Goal: Task Accomplishment & Management: Complete application form

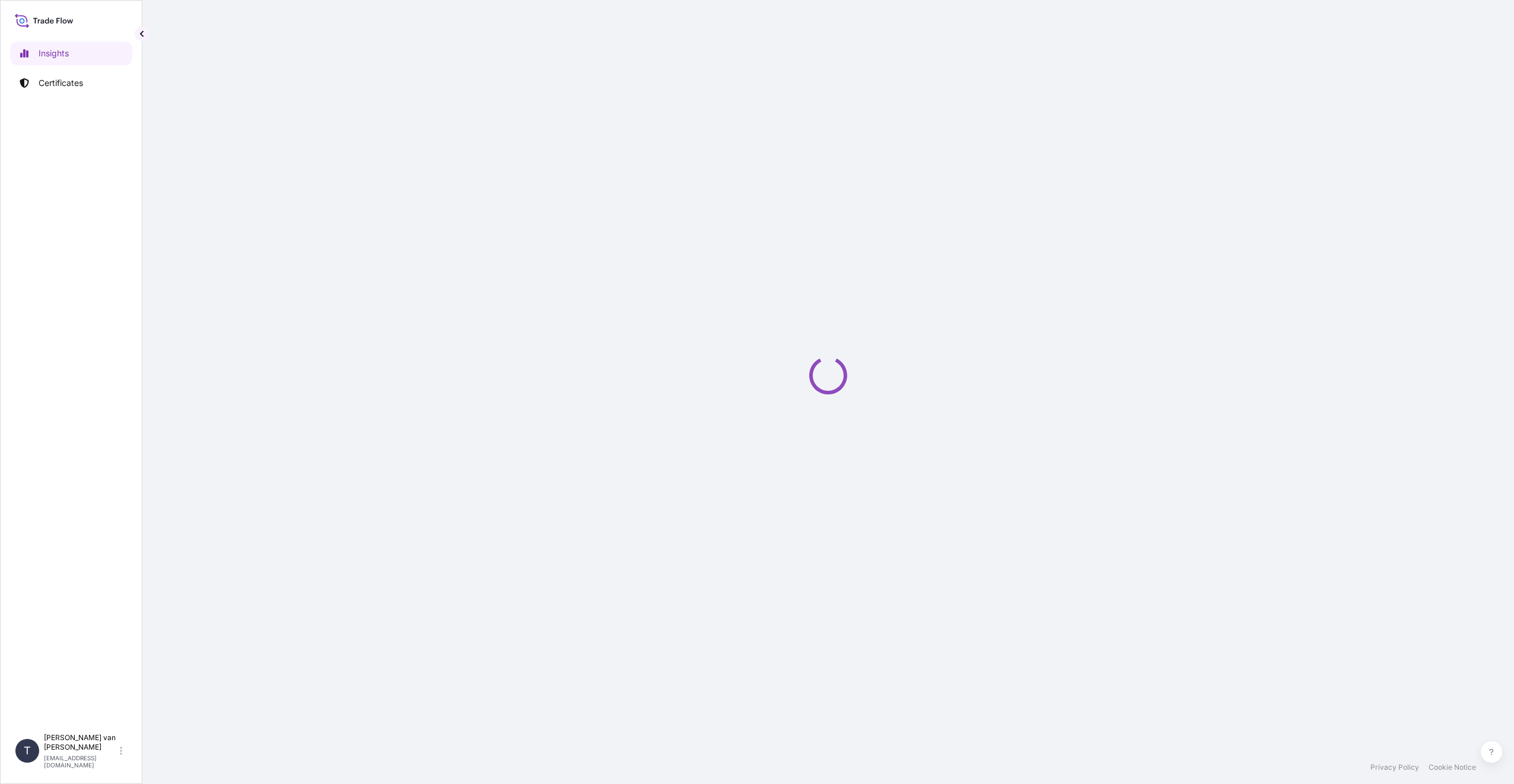
select select "2025"
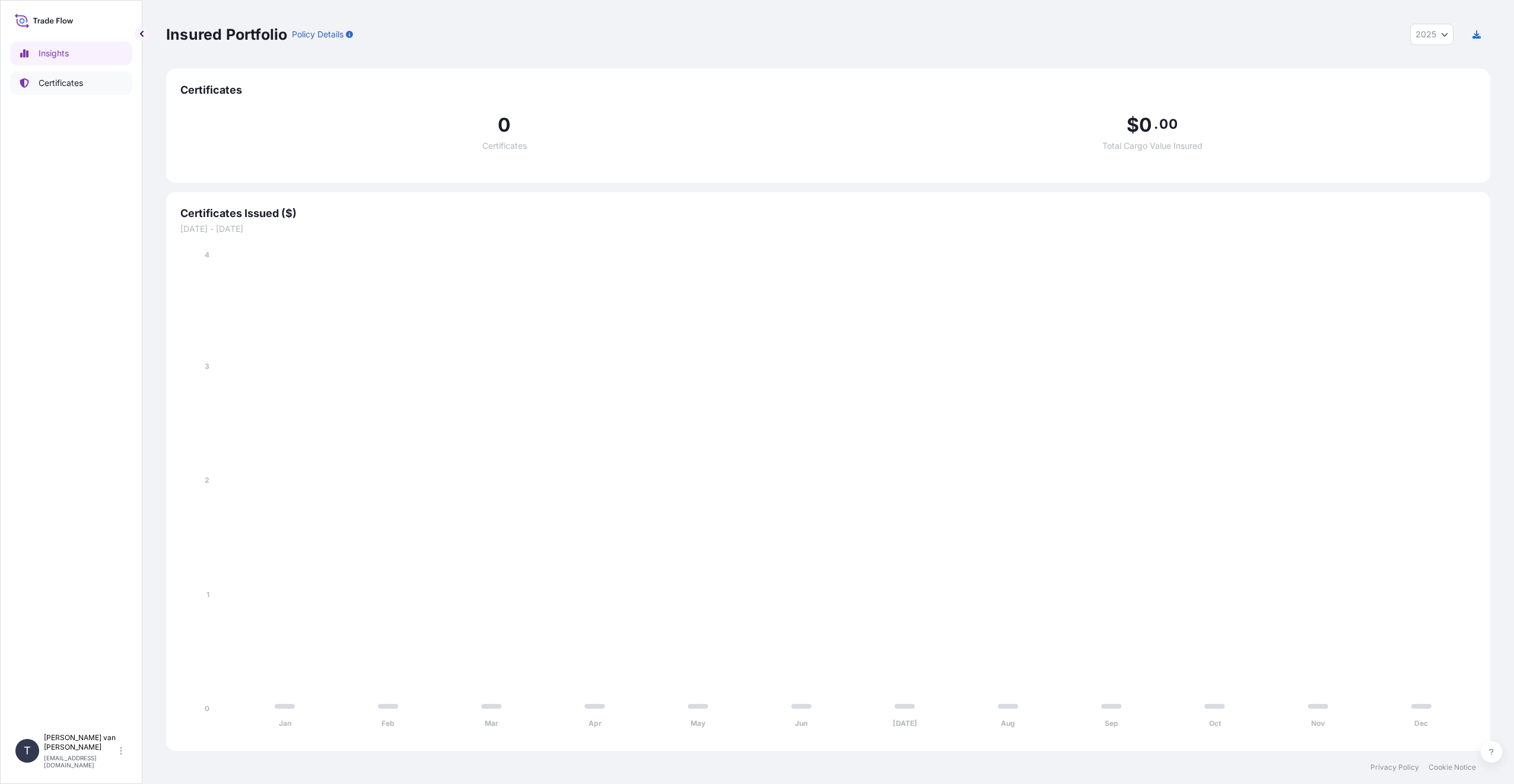
click at [46, 83] on p "Certificates" at bounding box center [61, 83] width 45 height 12
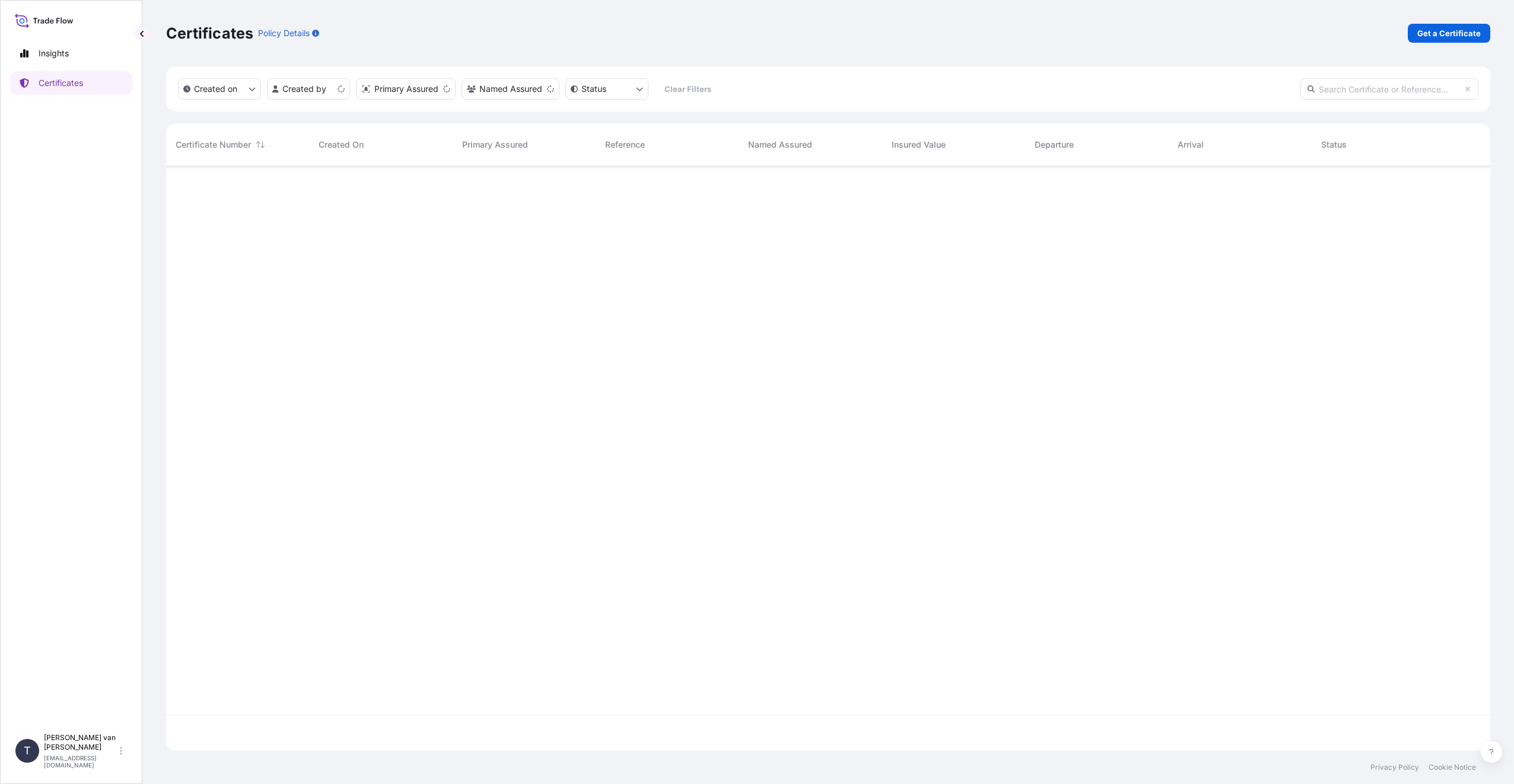
scroll to position [583, 1315]
click at [1446, 39] on link "Get a Certificate" at bounding box center [1449, 33] width 82 height 19
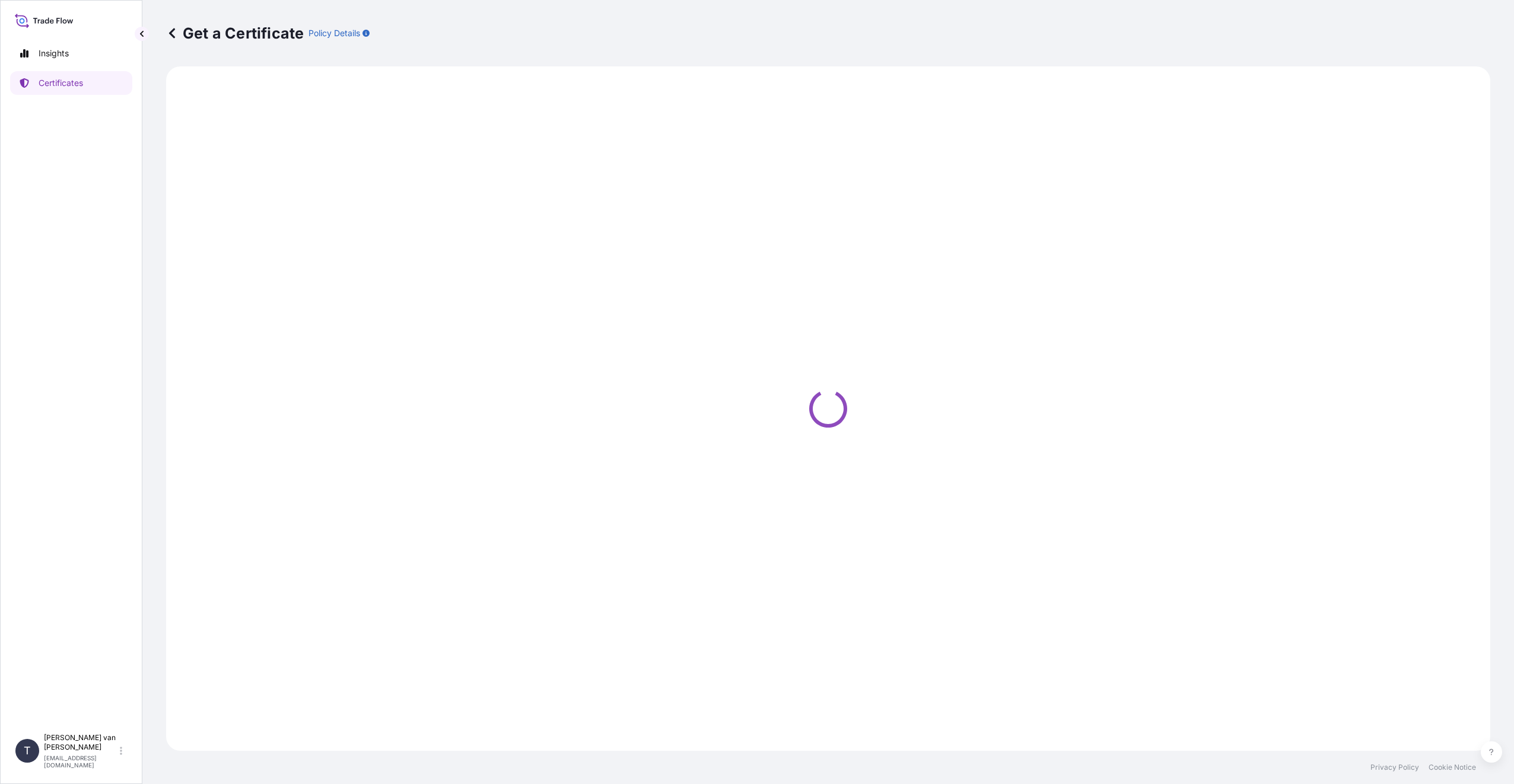
select select "Sea"
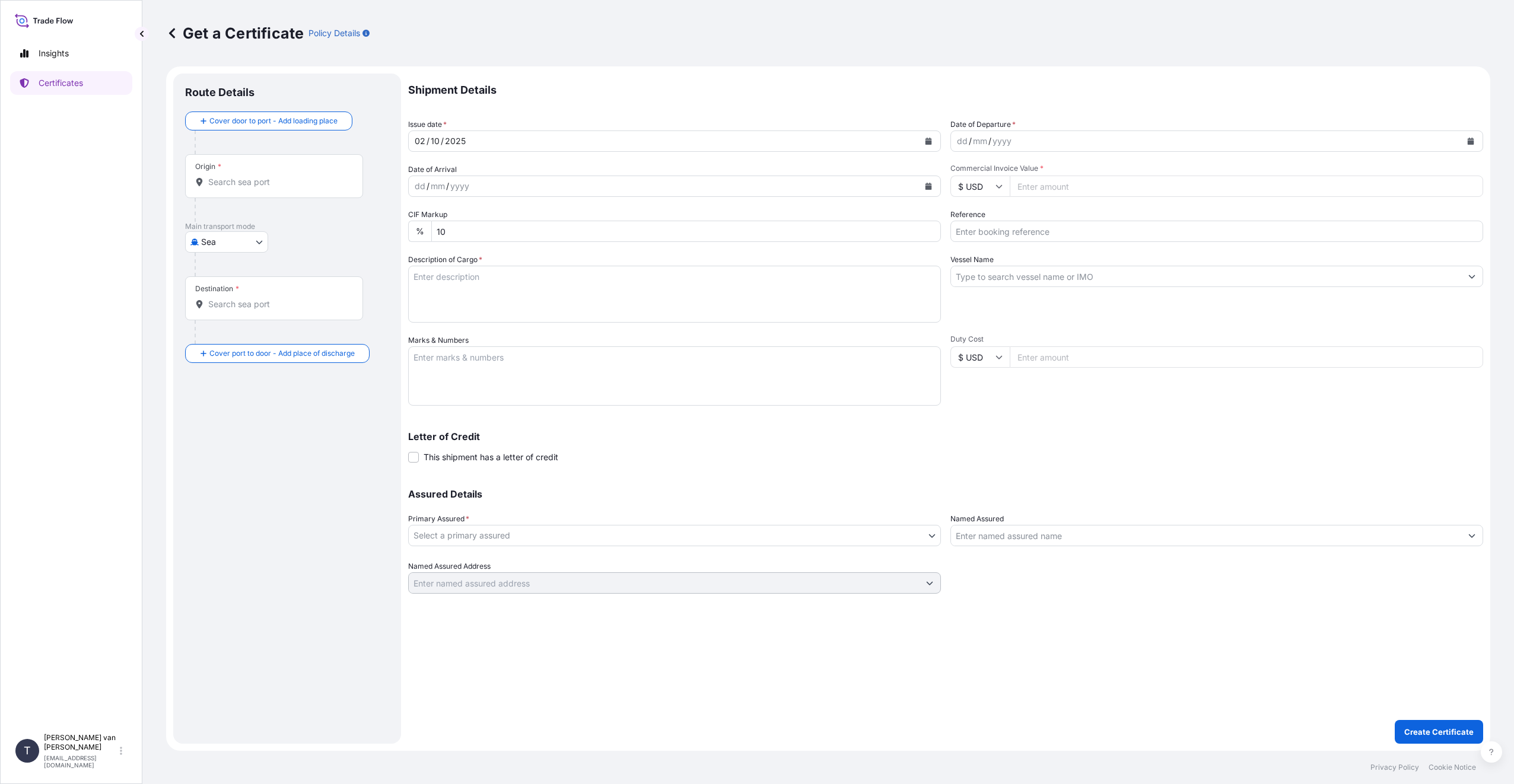
click at [241, 189] on div "Origin *" at bounding box center [274, 176] width 178 height 44
click at [241, 188] on input "Origin *" at bounding box center [278, 182] width 140 height 12
click at [280, 190] on div "Origin *" at bounding box center [274, 176] width 178 height 44
click at [280, 188] on input "Origin * Please select an origin" at bounding box center [278, 182] width 140 height 12
click at [230, 185] on input "Origin * Please select an origin" at bounding box center [278, 182] width 140 height 12
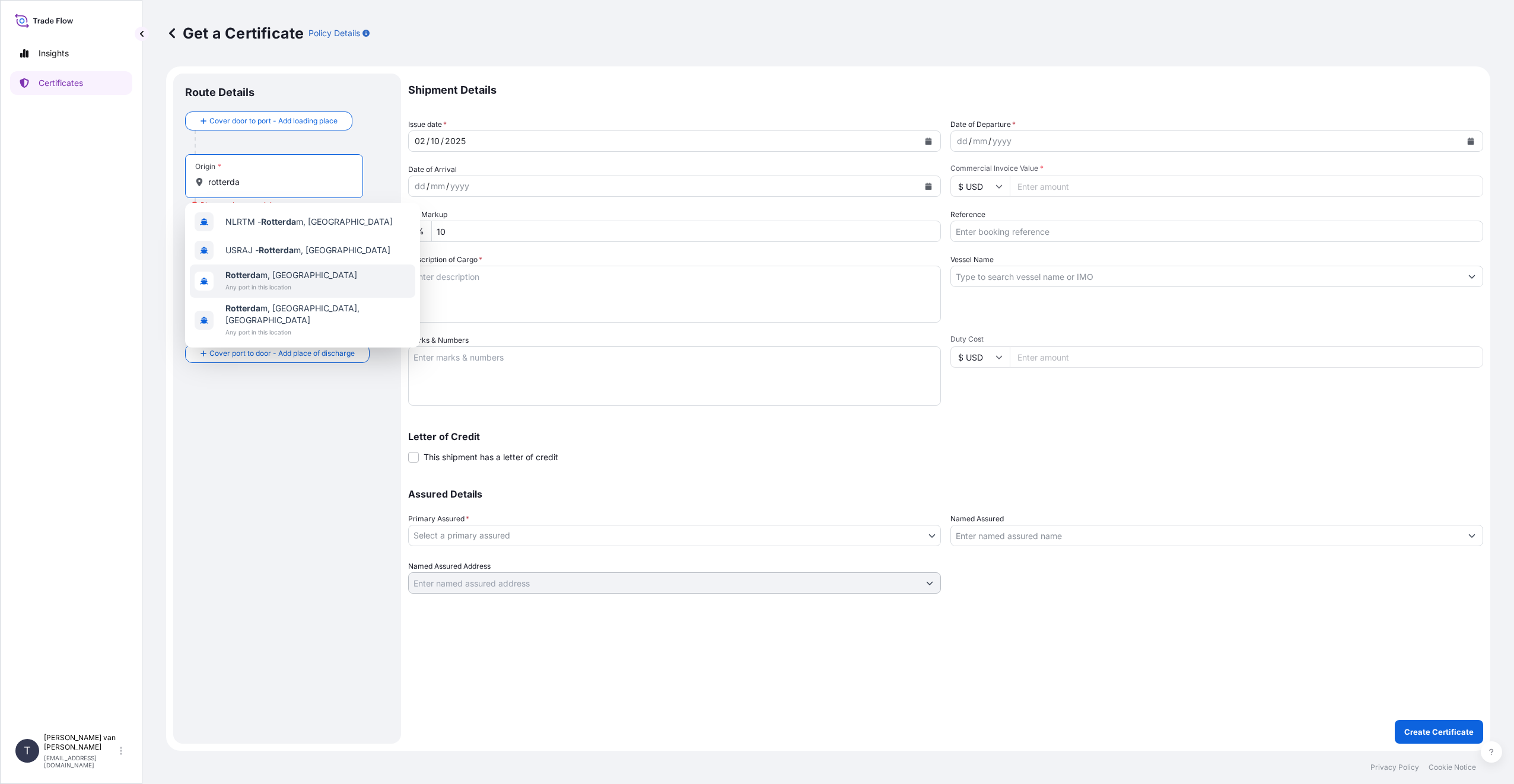
click at [288, 290] on span "Any port in this location" at bounding box center [291, 287] width 131 height 12
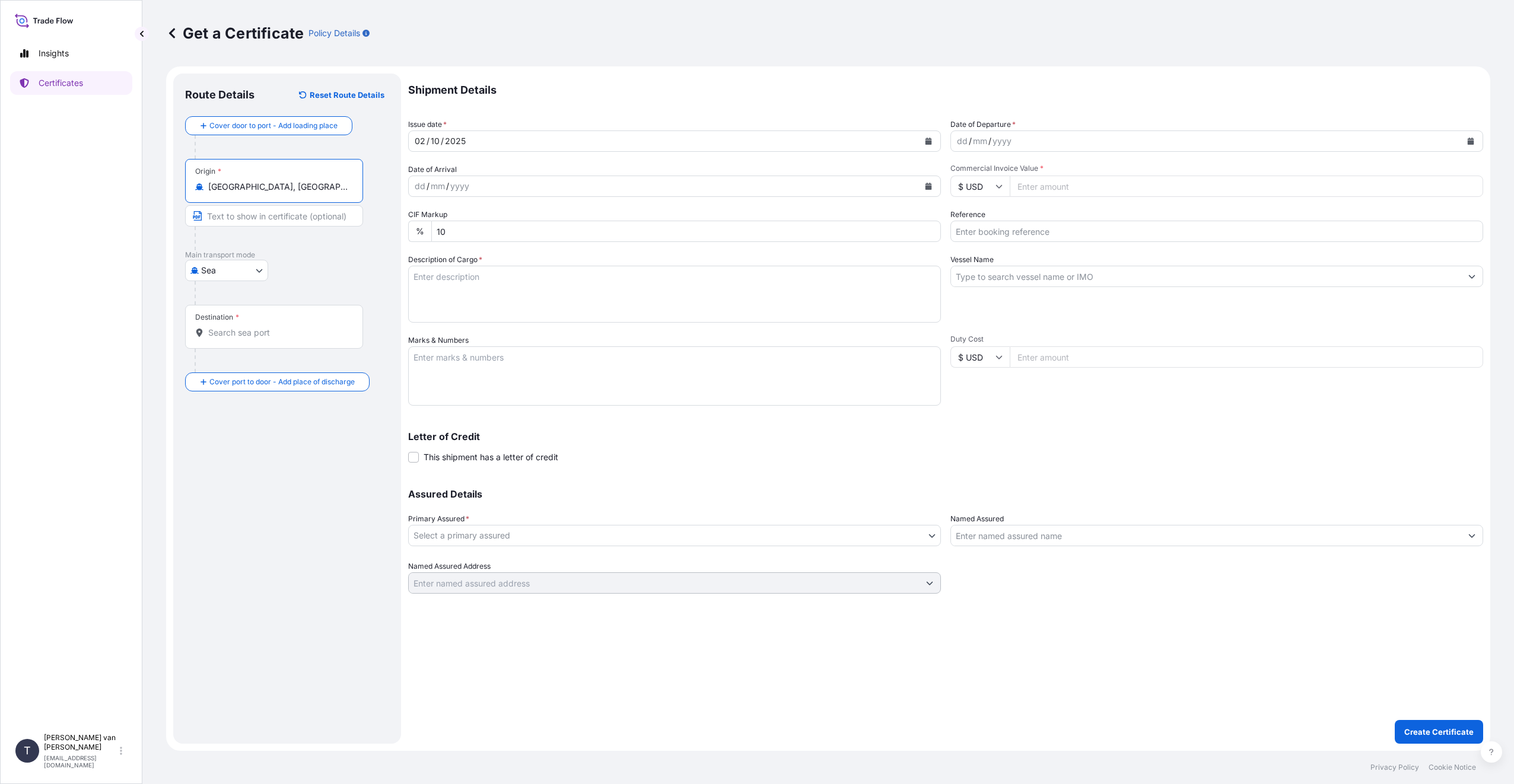
type input "Rotterdam, Netherlands"
click at [250, 329] on input "Destination *" at bounding box center [278, 333] width 140 height 12
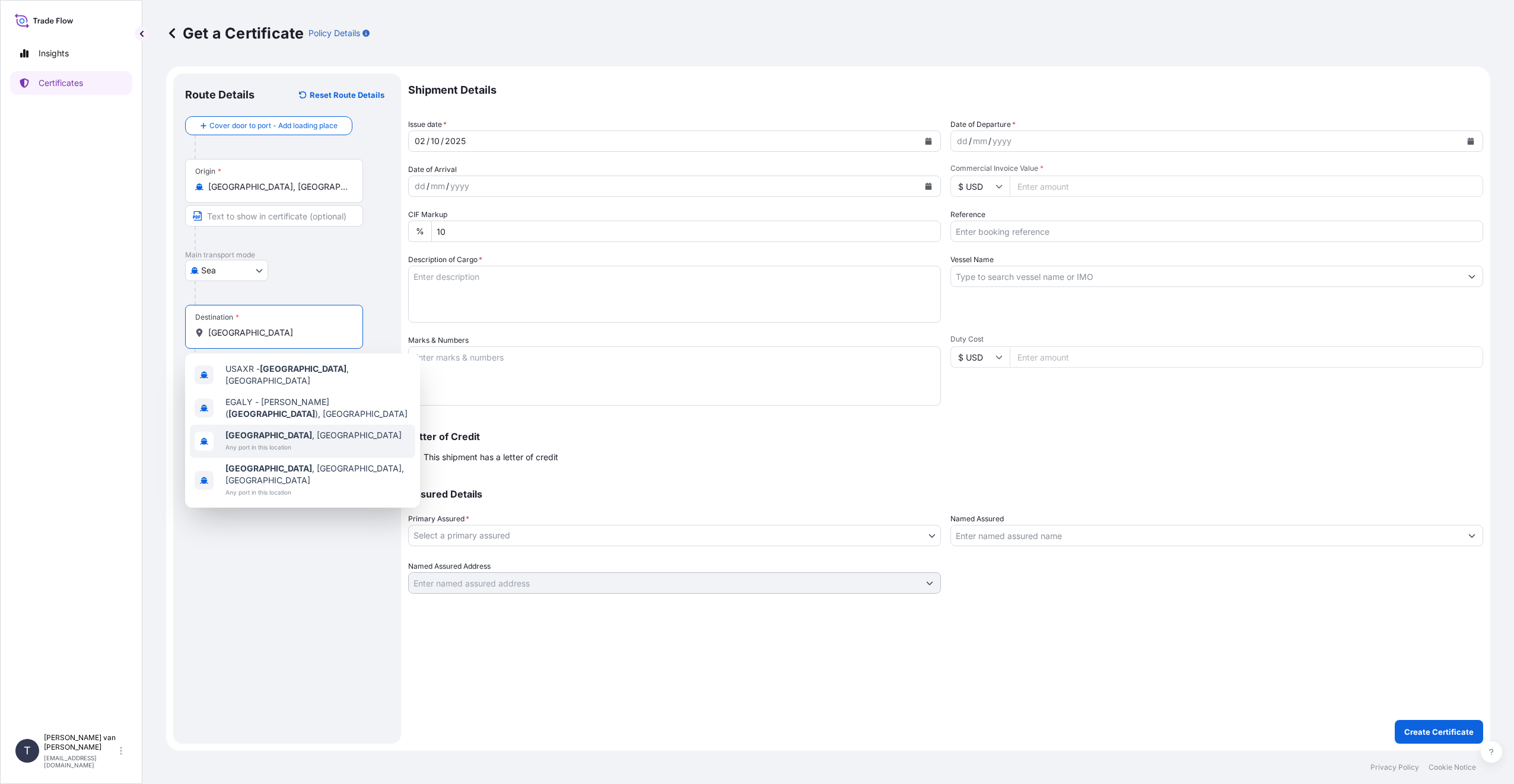
click at [287, 441] on span "Any port in this location" at bounding box center [313, 447] width 176 height 12
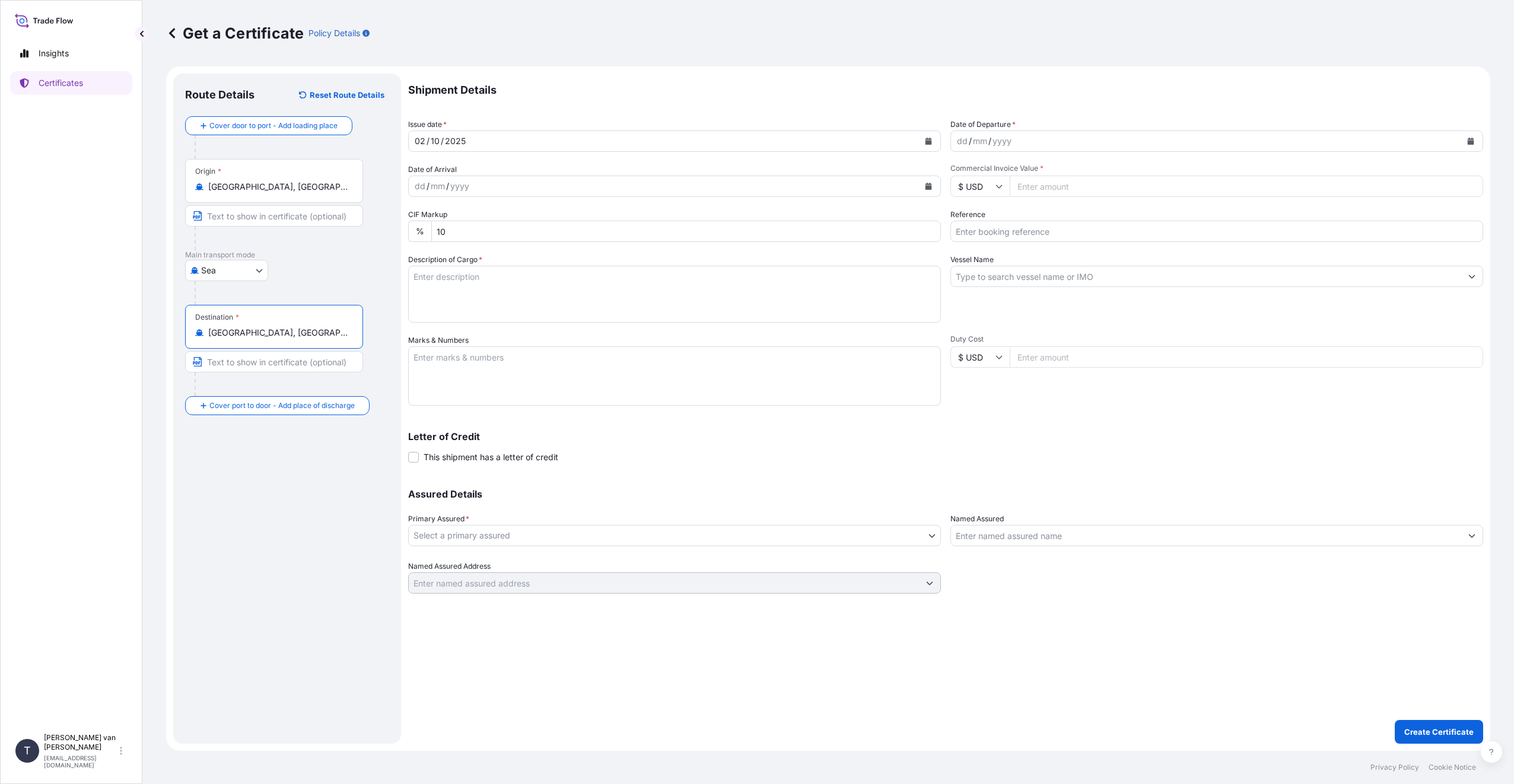
type input "Alexandria, Egypt"
click at [962, 137] on div "dd" at bounding box center [962, 141] width 13 height 14
click at [962, 147] on div "dd" at bounding box center [962, 141] width 13 height 14
click at [994, 193] on input "$ USD" at bounding box center [980, 186] width 59 height 22
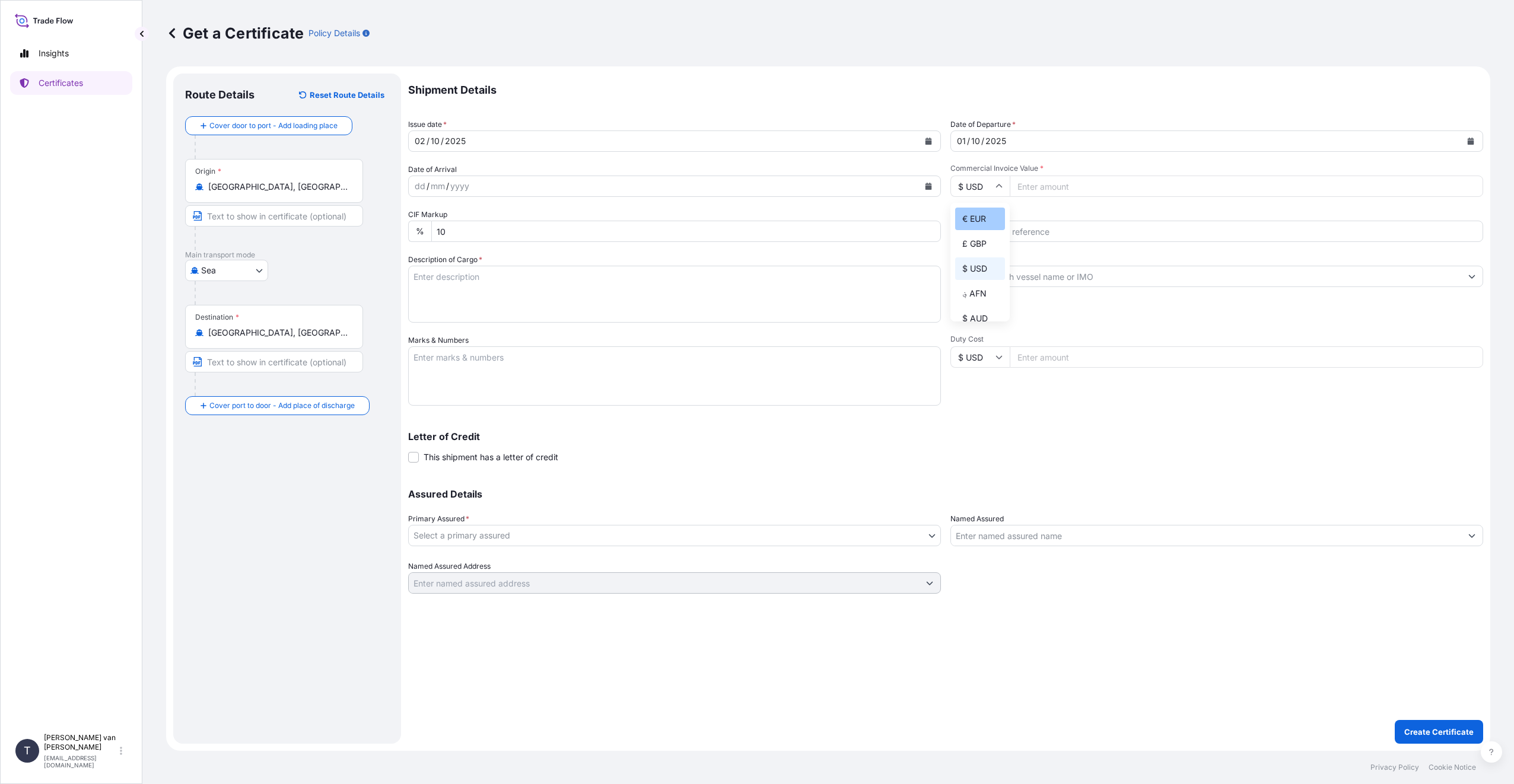
click at [984, 215] on div "€ EUR" at bounding box center [979, 219] width 50 height 22
type input "€ EUR"
click at [1042, 189] on input "Commercial Invoice Value *" at bounding box center [1247, 186] width 474 height 22
type input "42625"
click at [985, 229] on input "Reference" at bounding box center [1217, 231] width 533 height 22
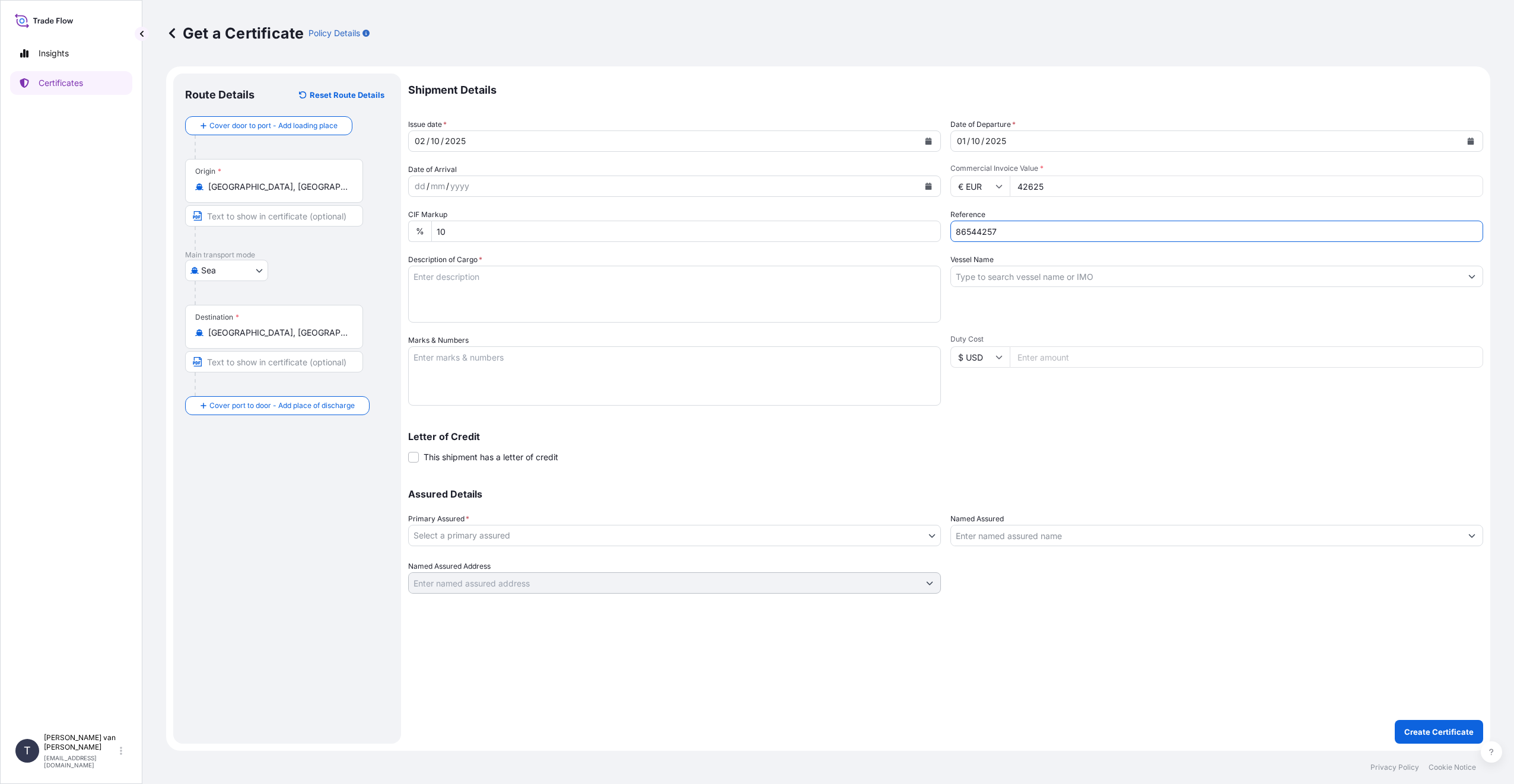
type input "86544257"
click at [1032, 282] on input "Vessel Name" at bounding box center [1206, 276] width 510 height 22
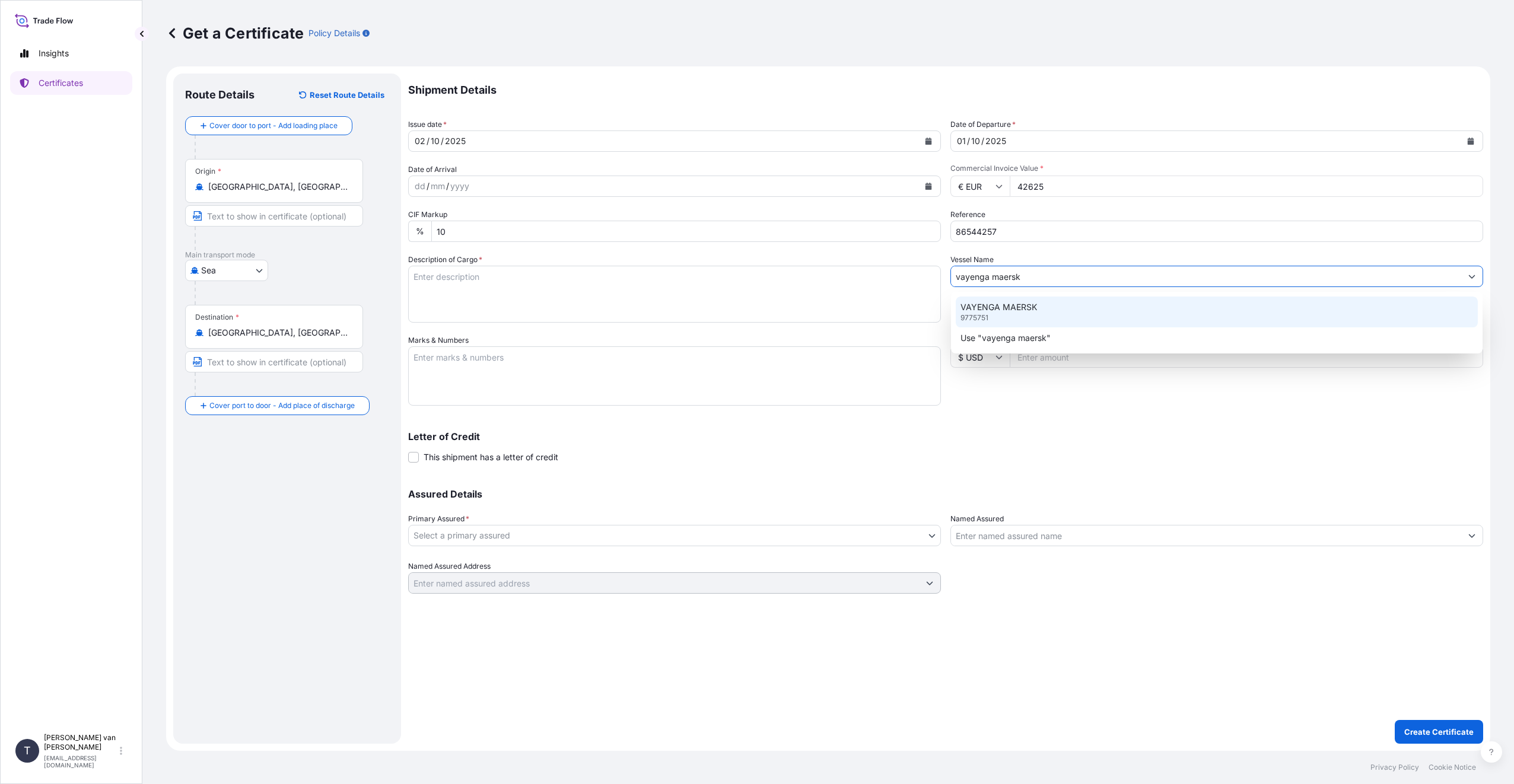
click at [1021, 316] on div "VAYENGA MAERSK 9775751" at bounding box center [1216, 313] width 522 height 31
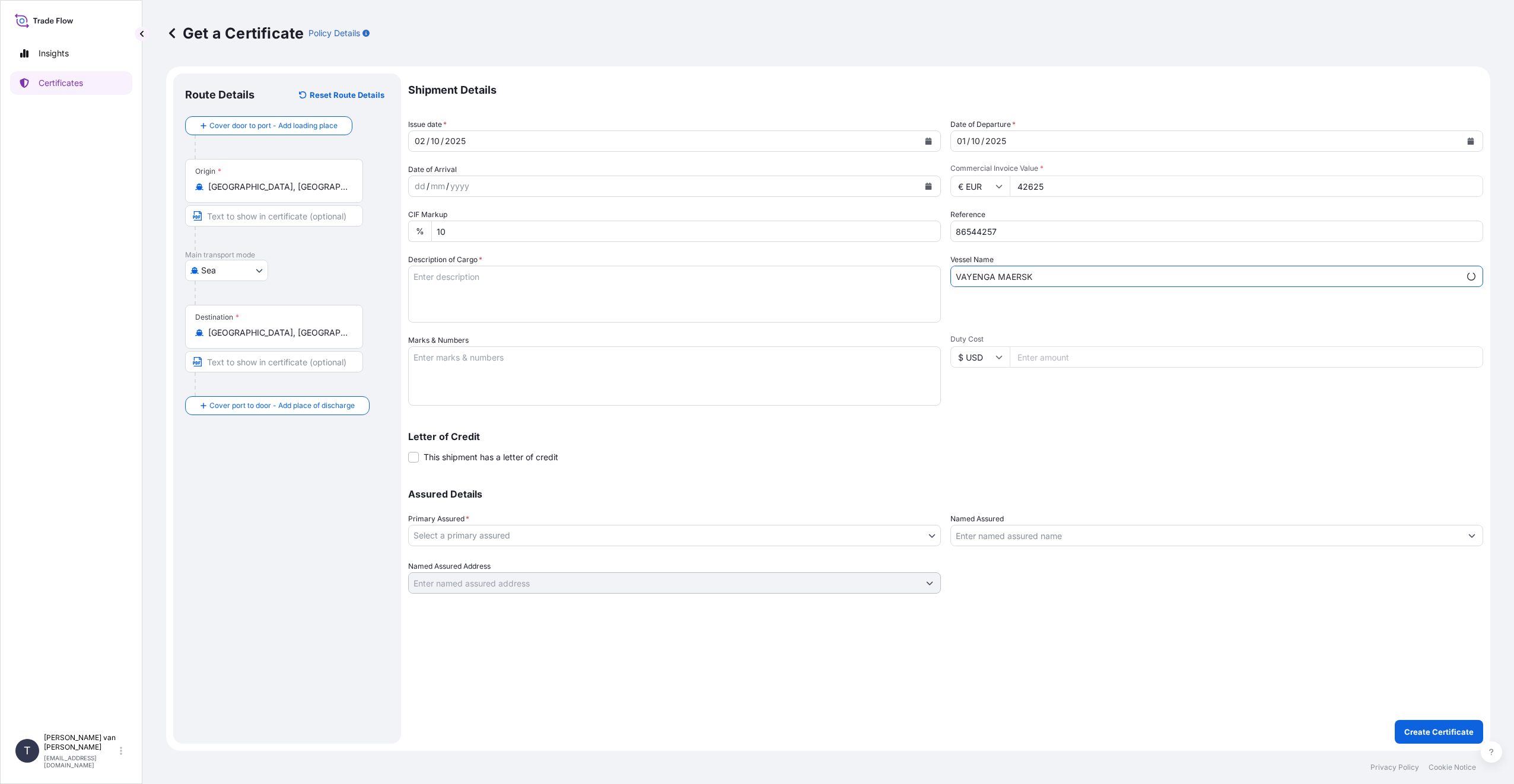
type input "VAYENGA MAERSK"
click at [577, 297] on textarea "Description of Cargo *" at bounding box center [675, 294] width 533 height 57
type textarea "1x 40ft container containing: 1000 bags x 25 kg Merigel 341 = 25000 kg net weig…"
click at [543, 369] on textarea "Marks & Numbers" at bounding box center [675, 376] width 533 height 59
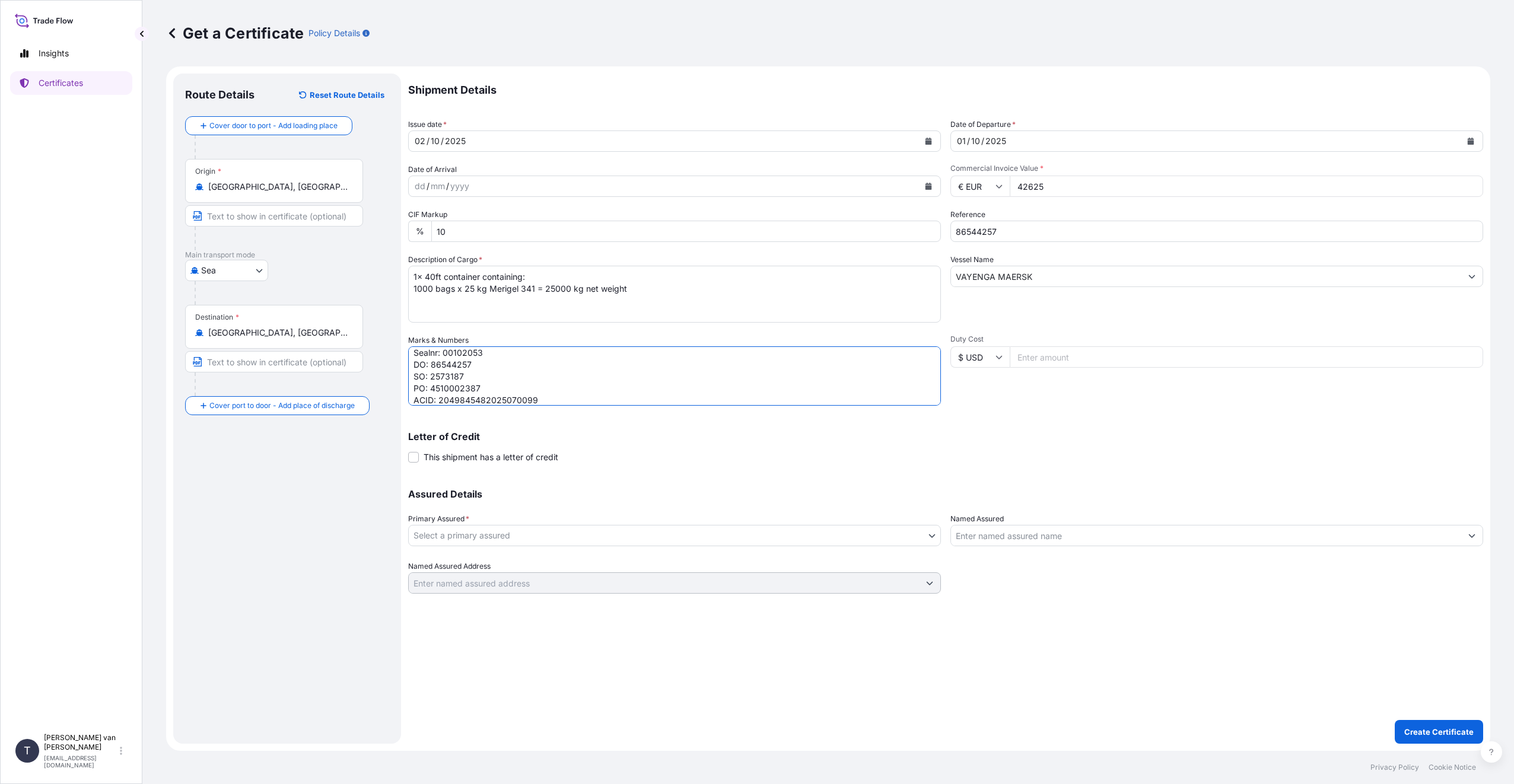
type textarea "1x 40ft container Container: MRSU8599566 Sealnr: 00102053 DO: 86544257 SO: 2573…"
click at [463, 527] on body "Insights Certificates T Tim van t Hoenderdaal logistics@tmalogistics.nl Get a C…" at bounding box center [757, 392] width 1514 height 784
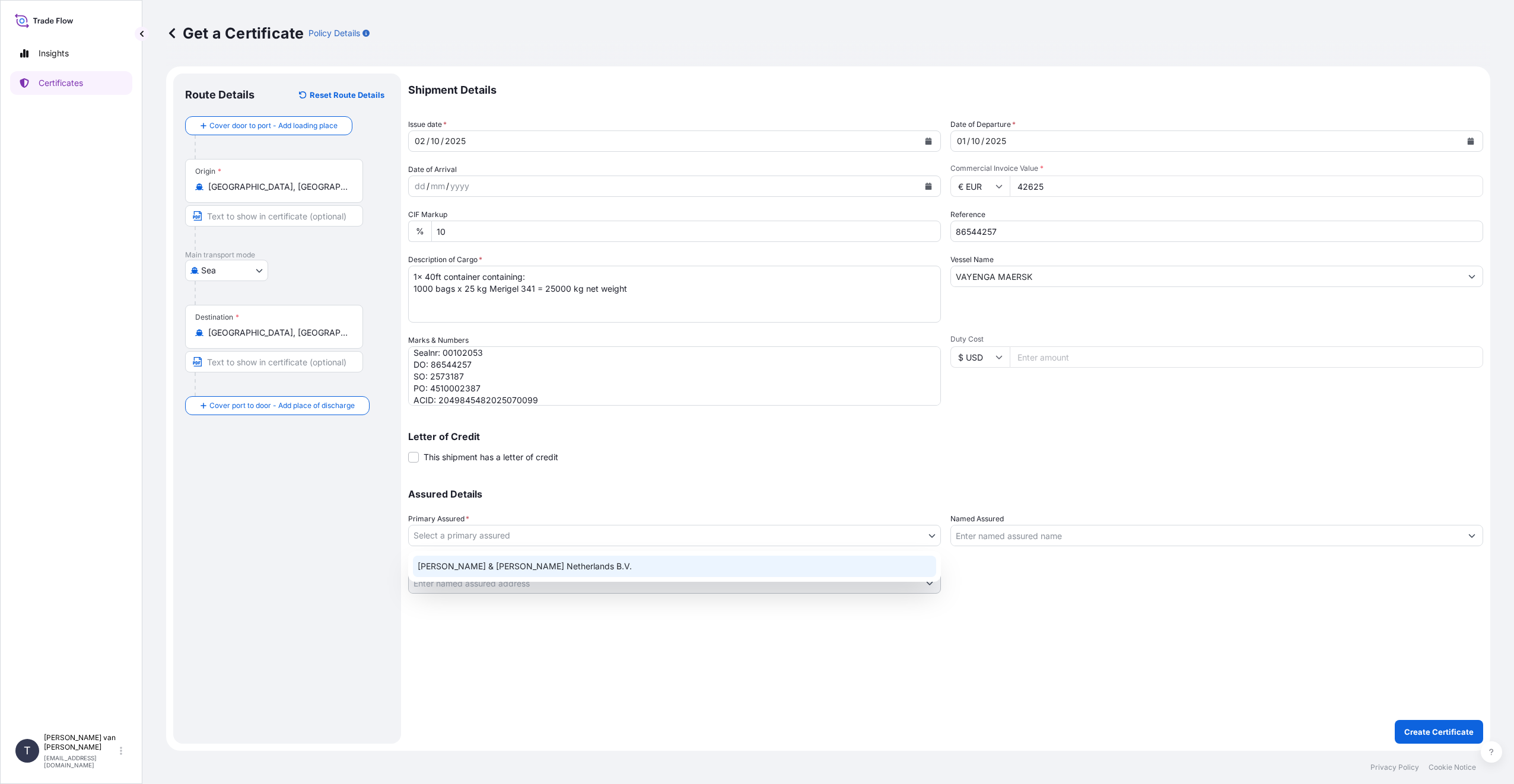
click at [474, 565] on div "Tate & Lyle Netherlands B.V." at bounding box center [674, 566] width 523 height 22
select select "31666"
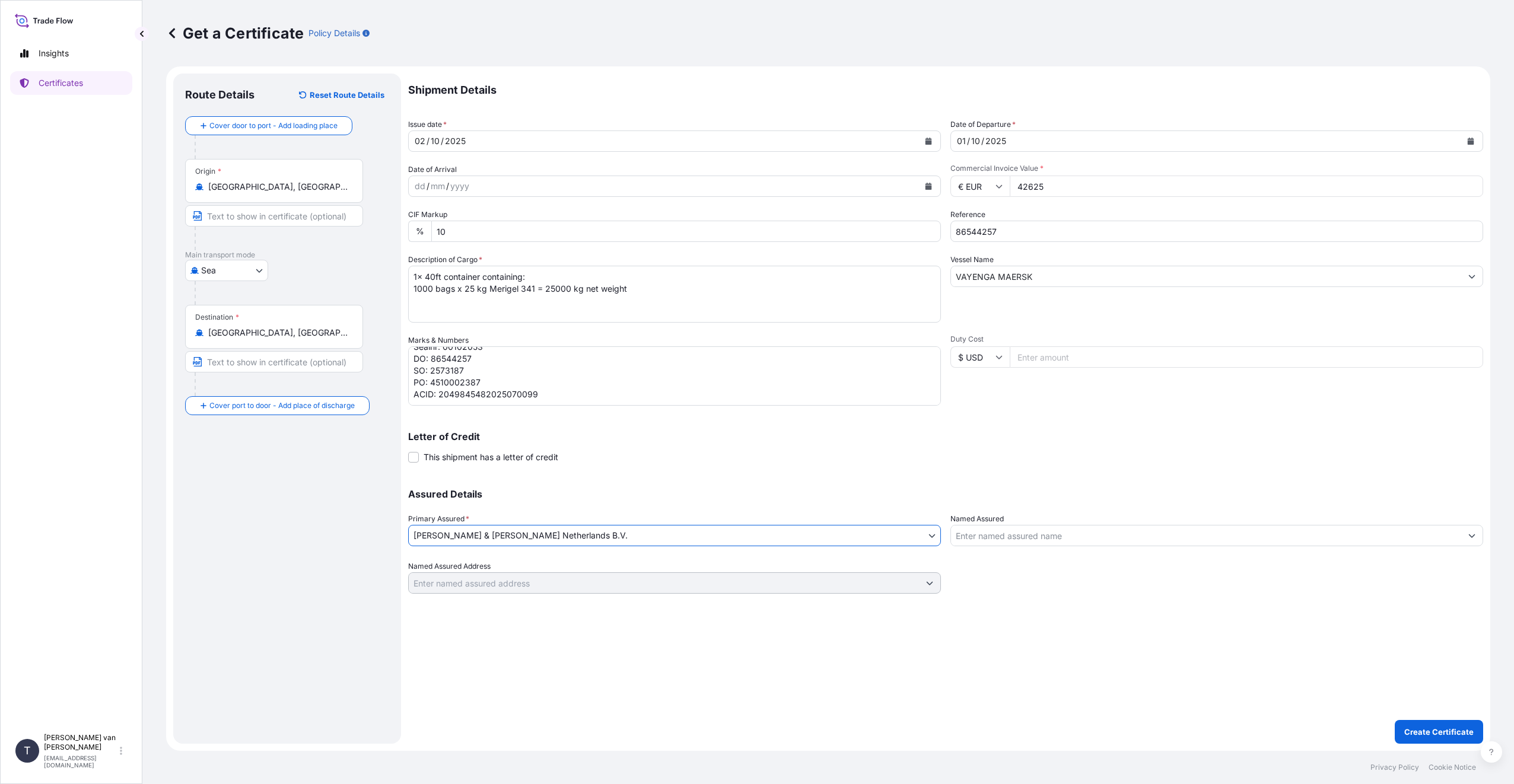
scroll to position [0, 0]
click at [1429, 731] on p "Create Certificate" at bounding box center [1438, 732] width 69 height 12
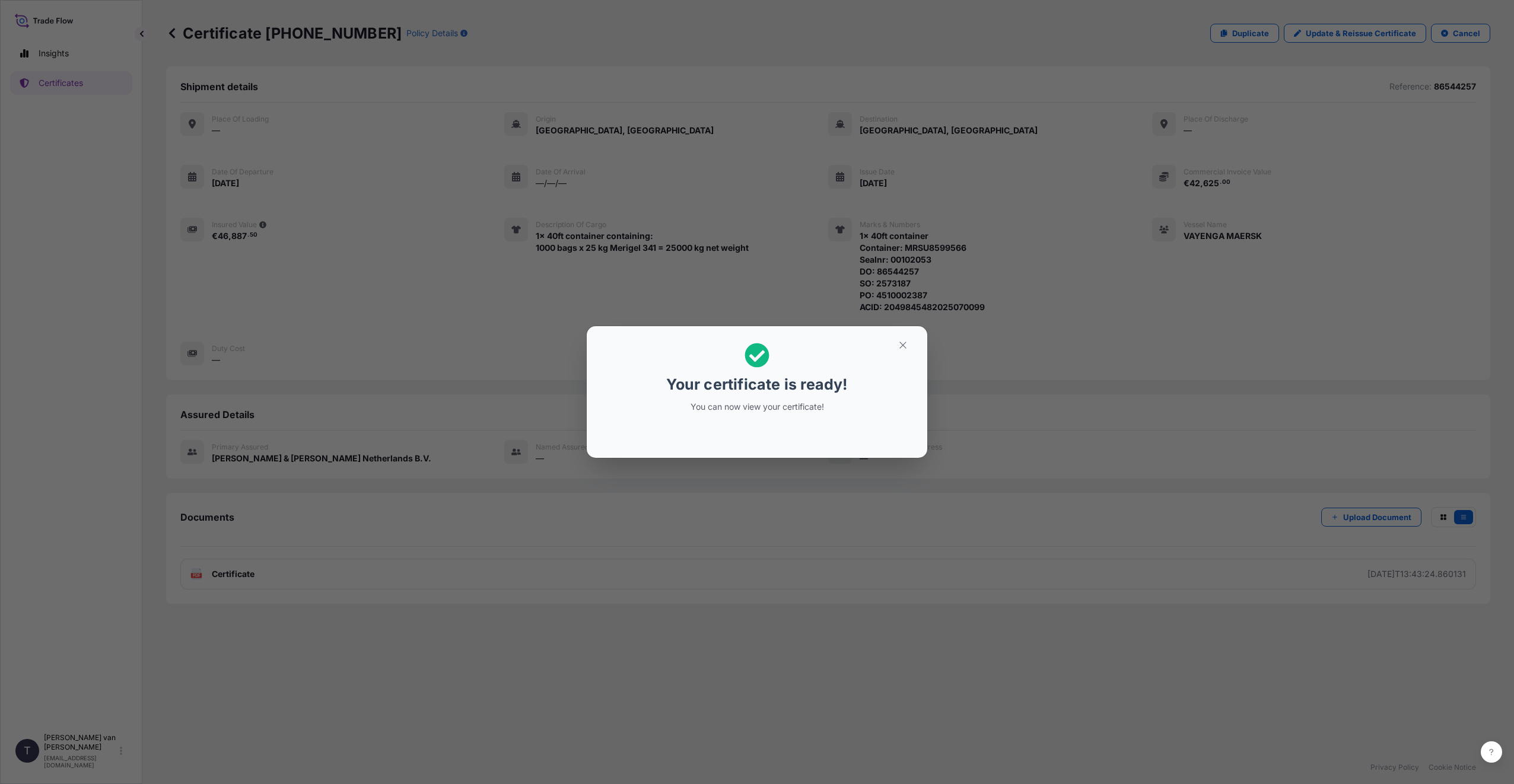
click at [424, 671] on div "Your certificate is ready! You can now view your certificate!" at bounding box center [757, 392] width 1514 height 784
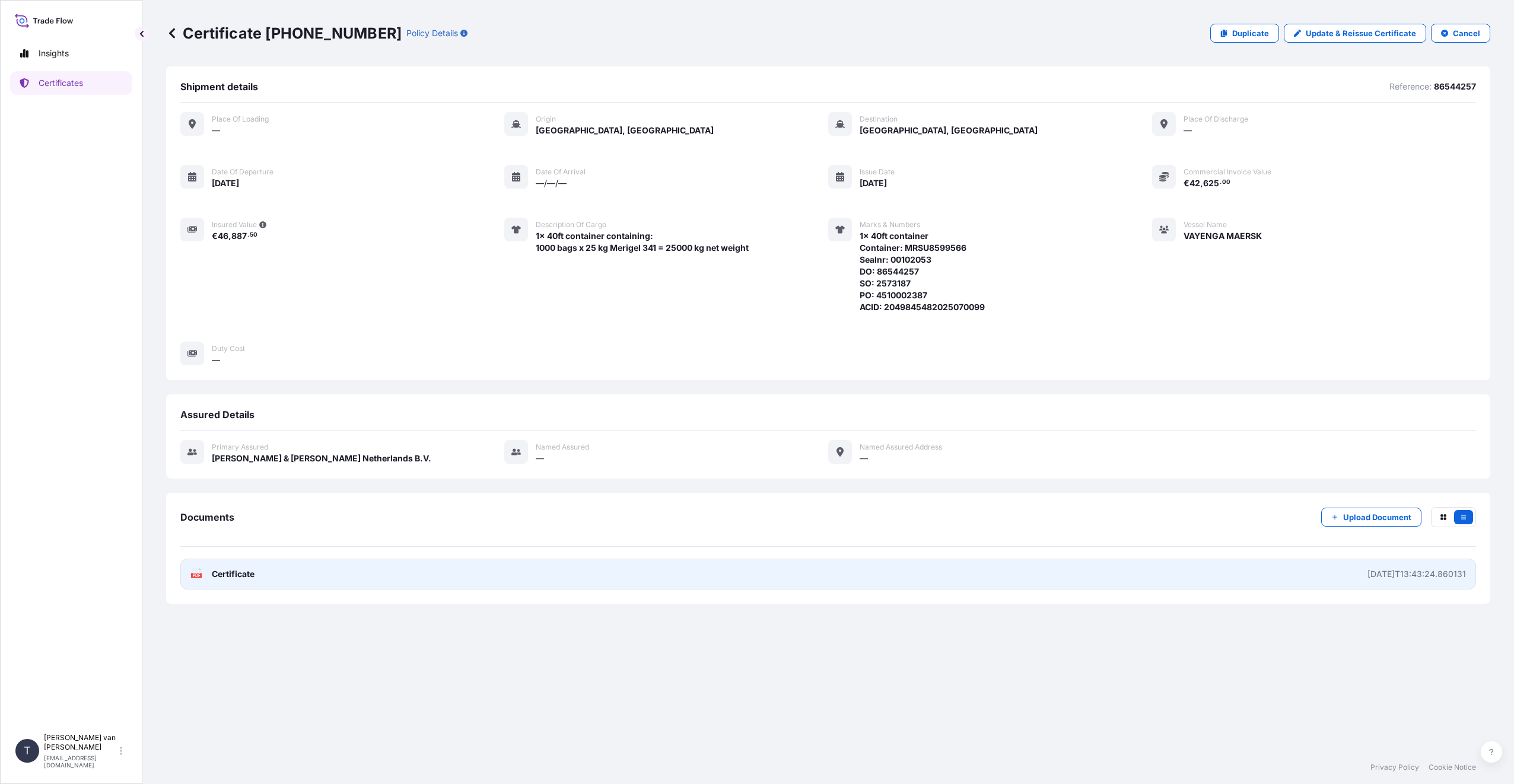
click at [273, 577] on link "PDF Certificate 2025-10-02T13:43:24.860131" at bounding box center [828, 575] width 1296 height 31
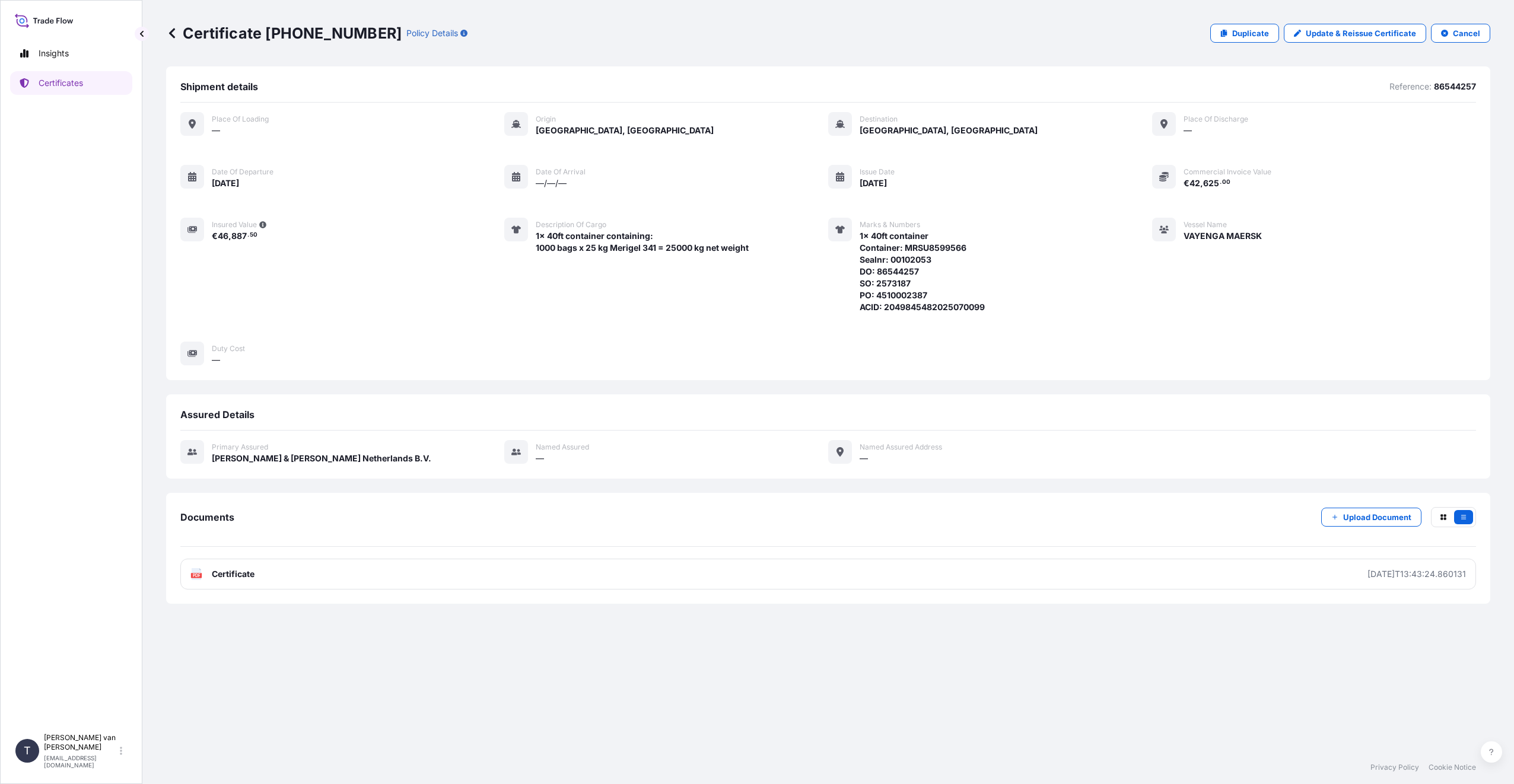
click at [362, 694] on div "Shipment details Reference: 86544257 Place of Loading — Origin Rotterdam, Nethe…" at bounding box center [828, 408] width 1324 height 685
